Goal: Task Accomplishment & Management: Manage account settings

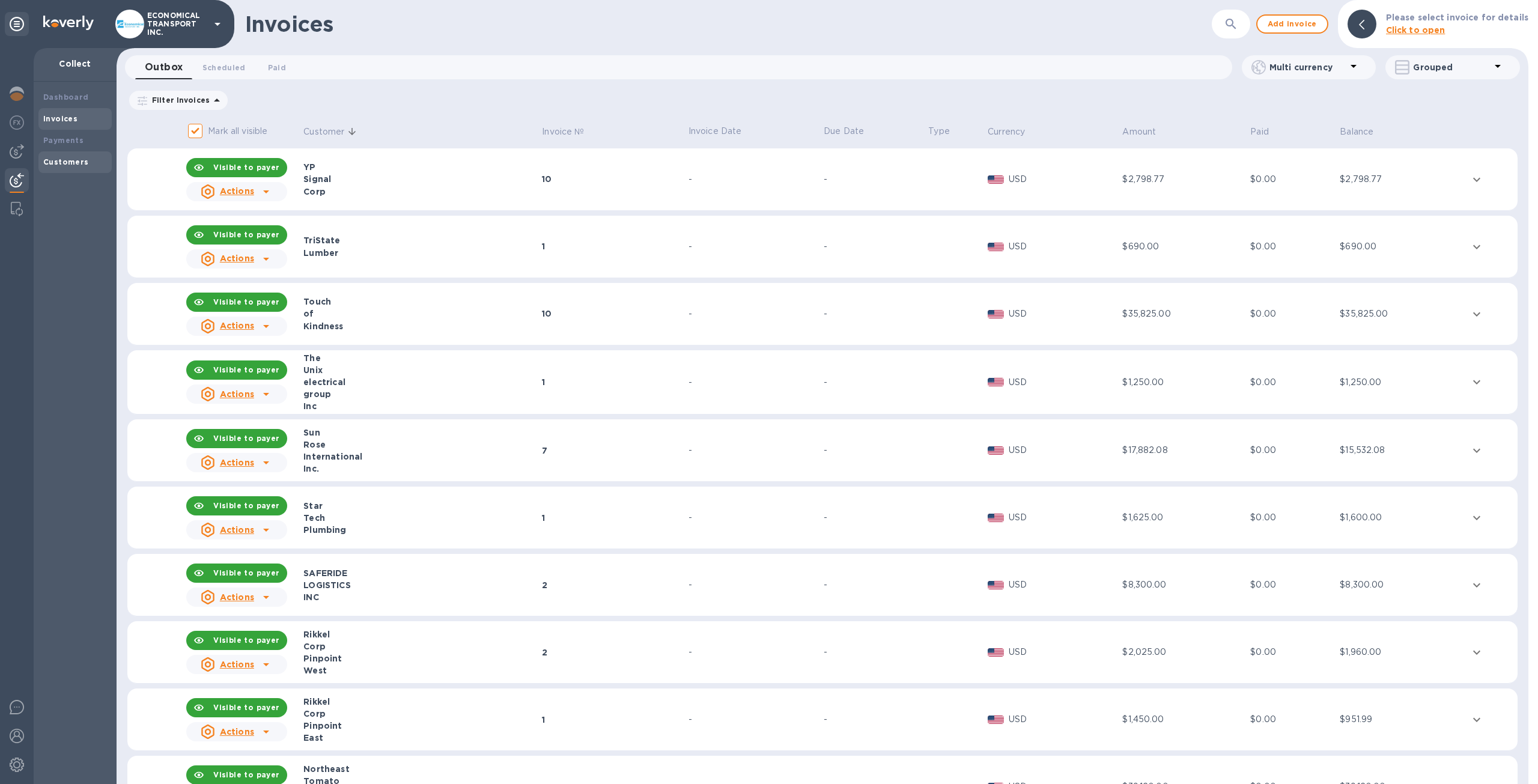
click at [75, 170] on div "Customers" at bounding box center [76, 162] width 74 height 22
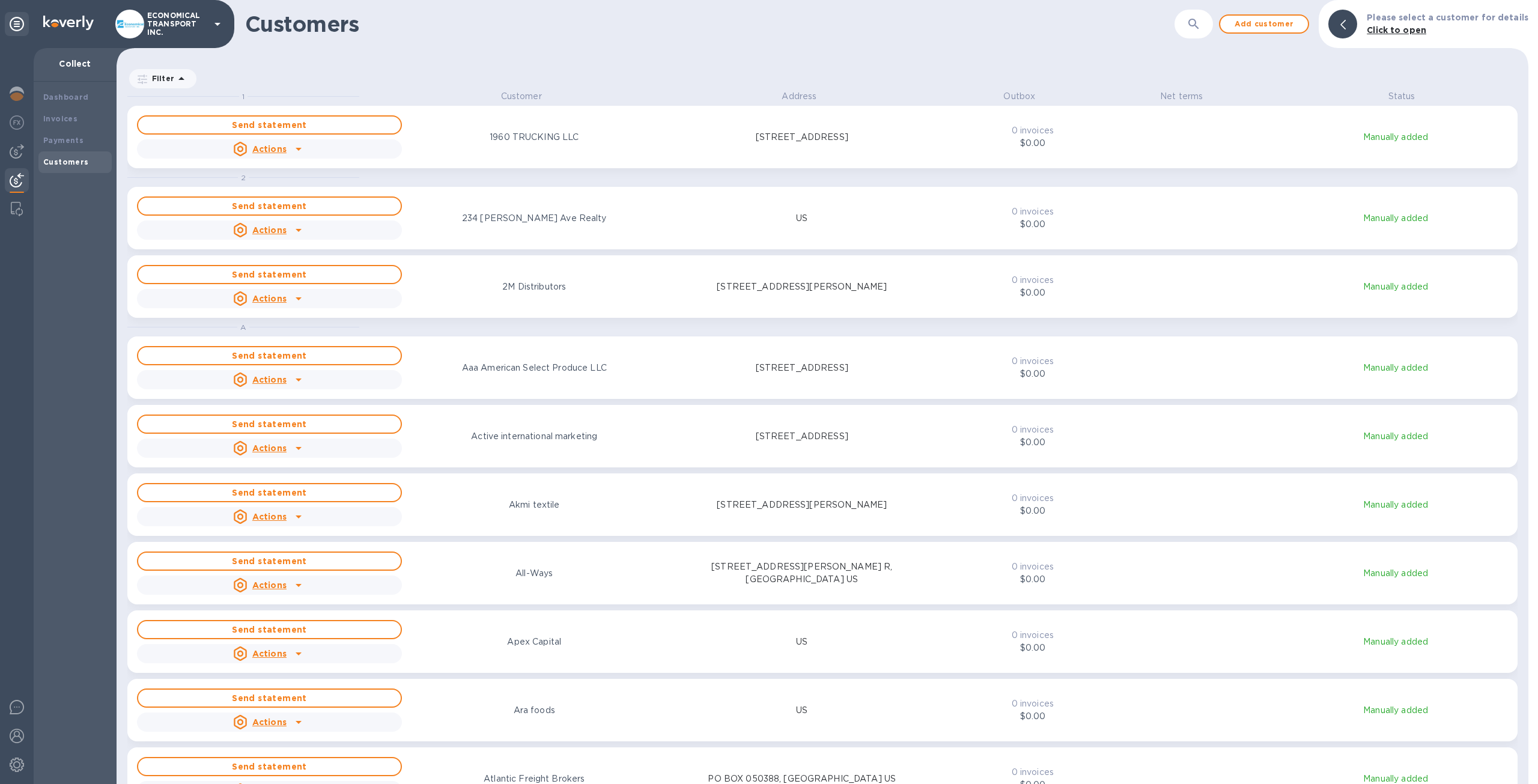
scroll to position [684, 1407]
click at [1191, 18] on button "button" at bounding box center [1194, 24] width 29 height 29
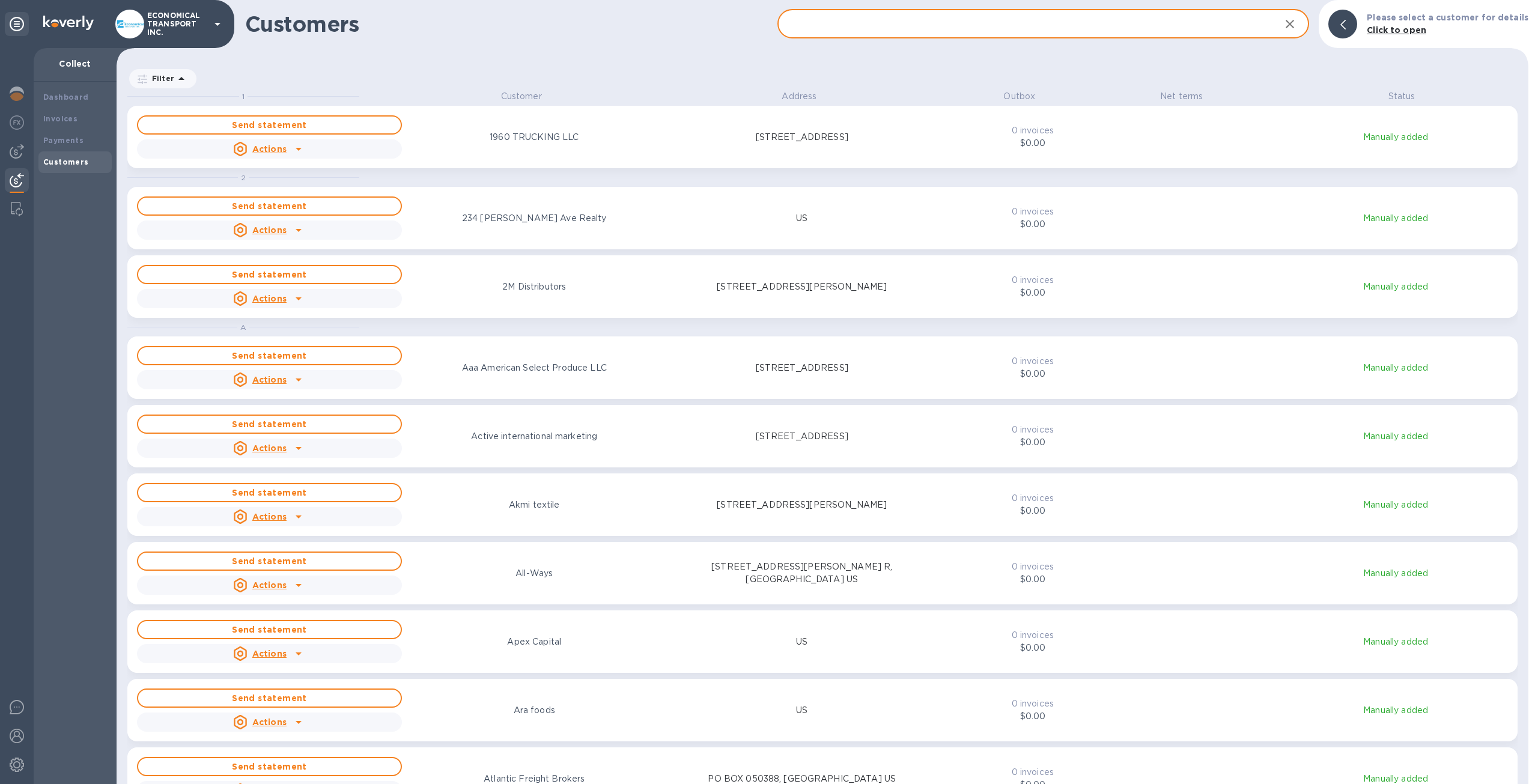
click at [841, 28] on input "text" at bounding box center [1024, 24] width 494 height 30
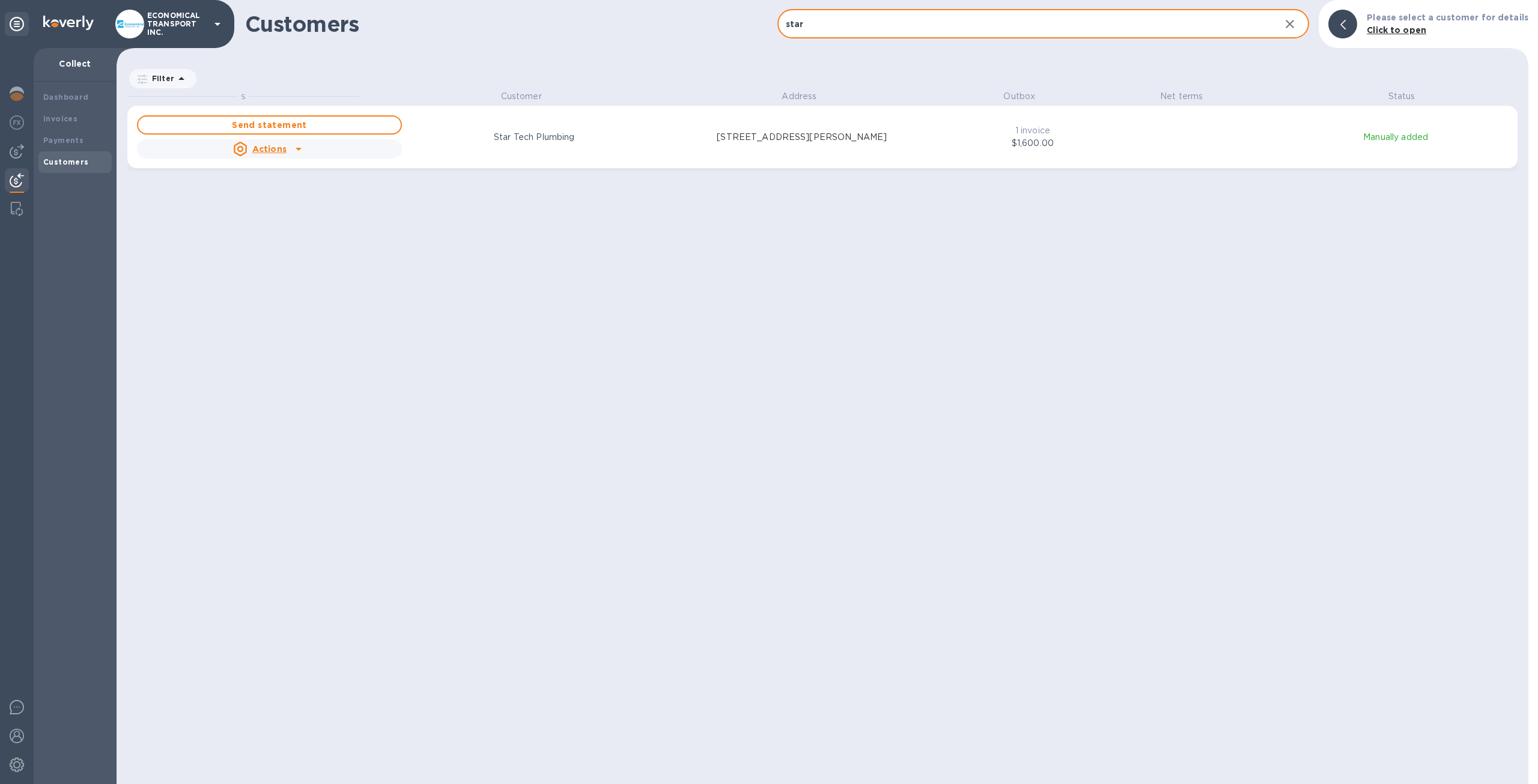
type input "star"
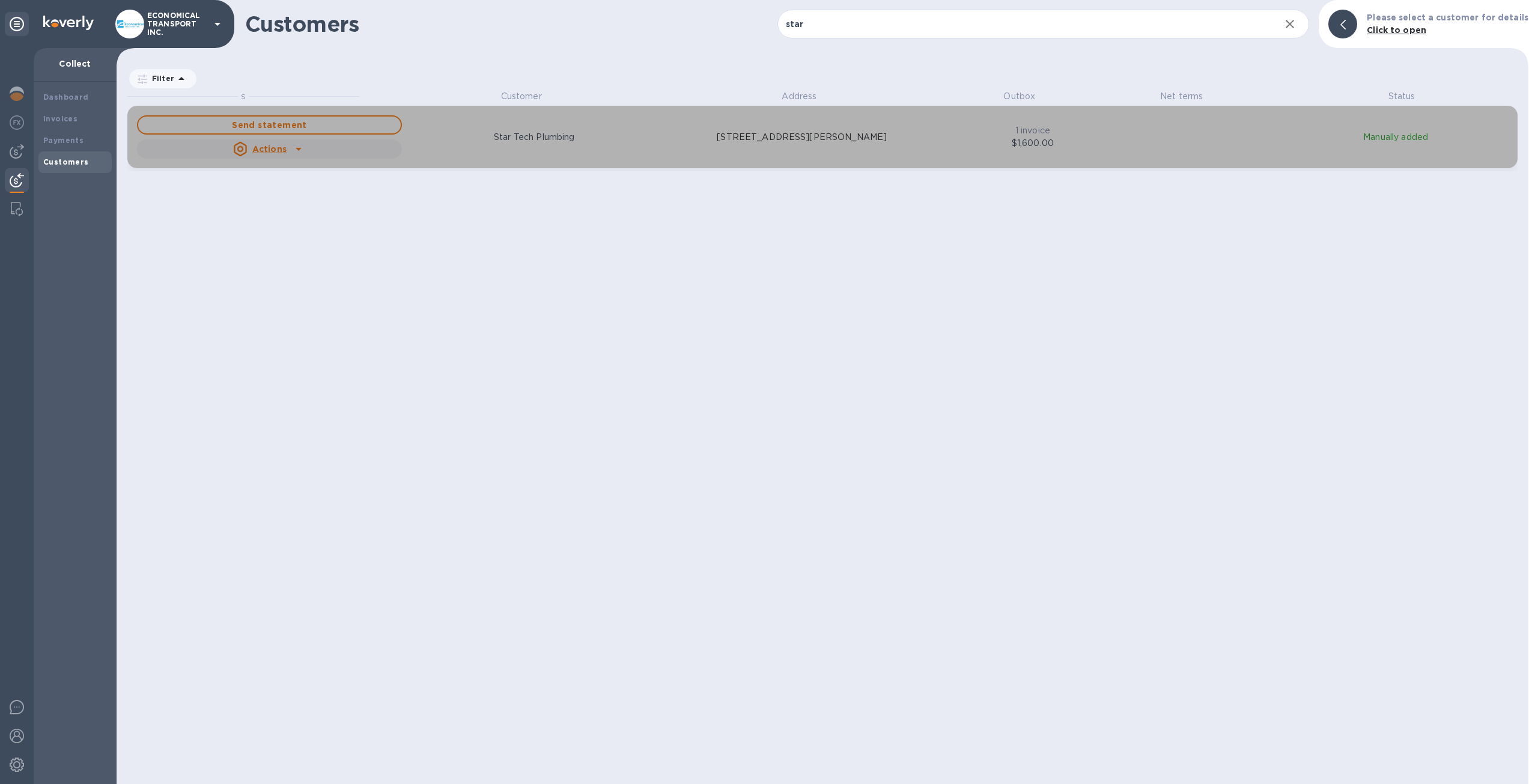
click at [1266, 125] on div "Send statement Actions Star Tech Plumbing 254 Elizabeth Ave, NEWARK, NJ 07108 U…" at bounding box center [822, 137] width 1376 height 48
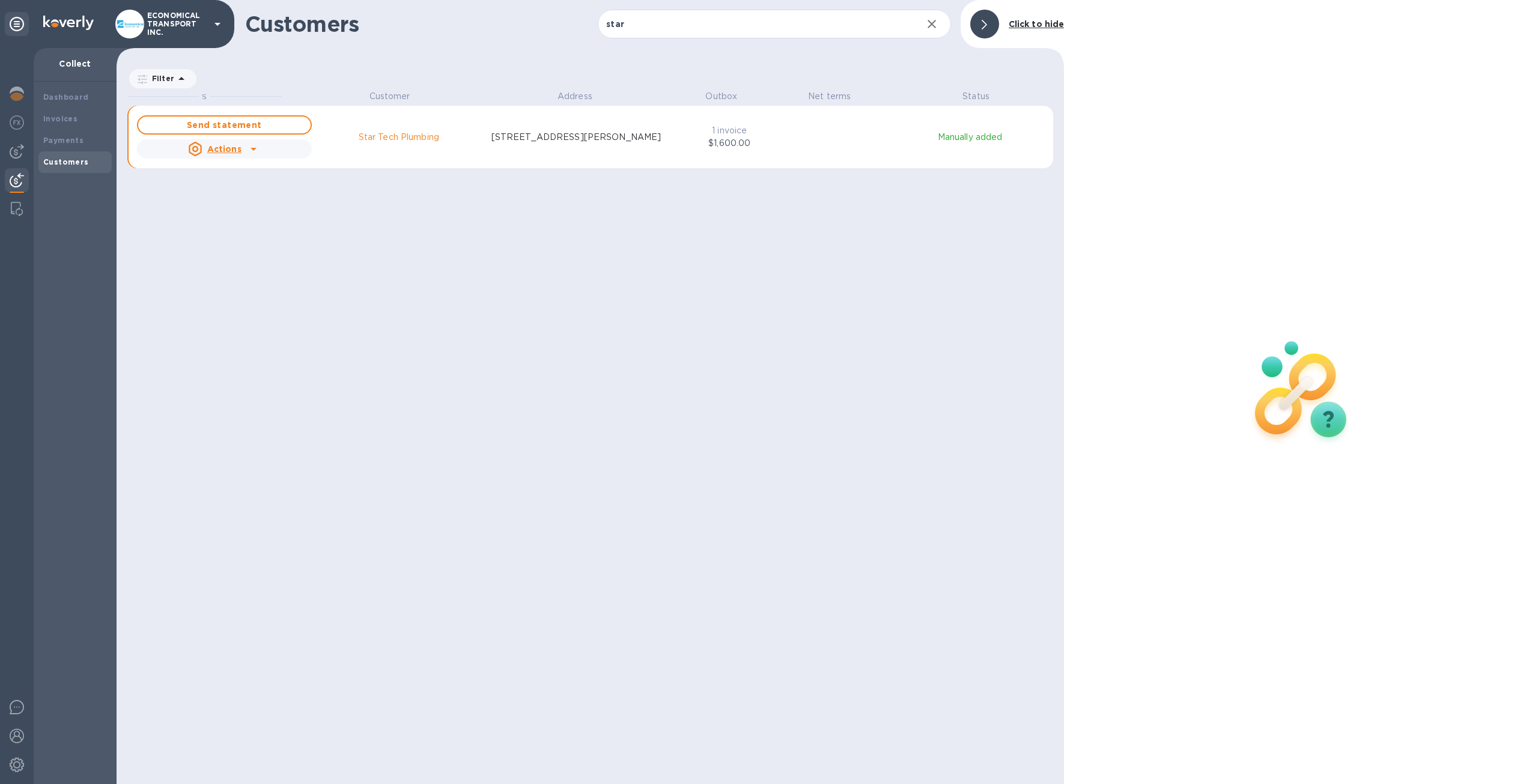
scroll to position [684, 942]
